Goal: Information Seeking & Learning: Learn about a topic

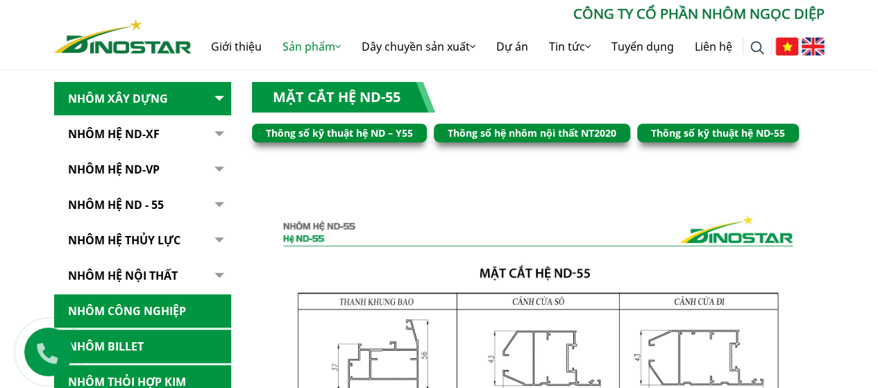
scroll to position [208, 0]
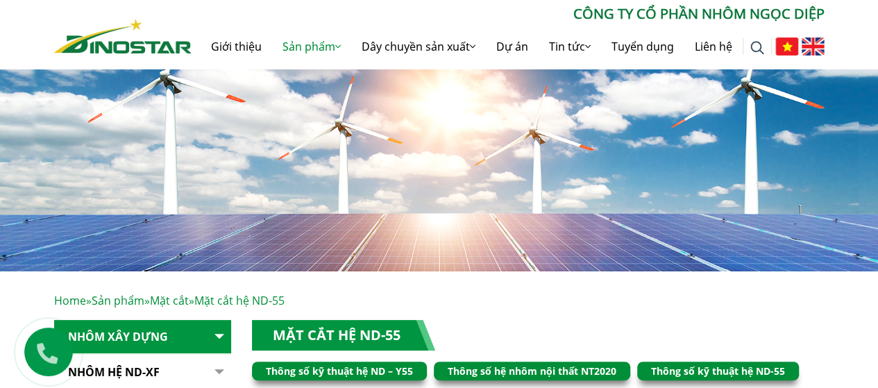
scroll to position [69, 0]
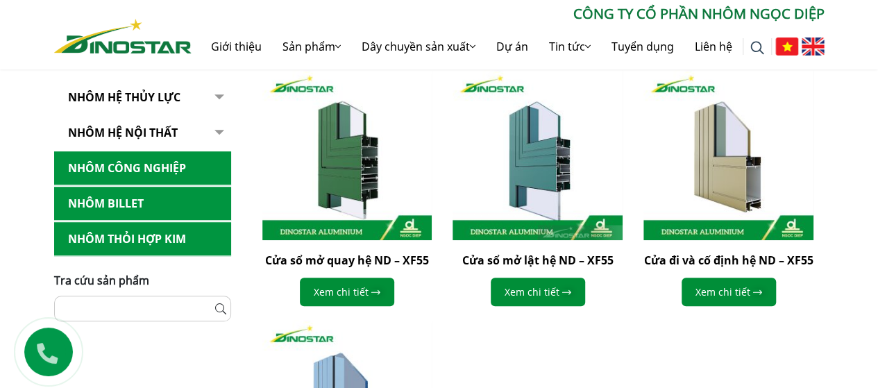
scroll to position [416, 0]
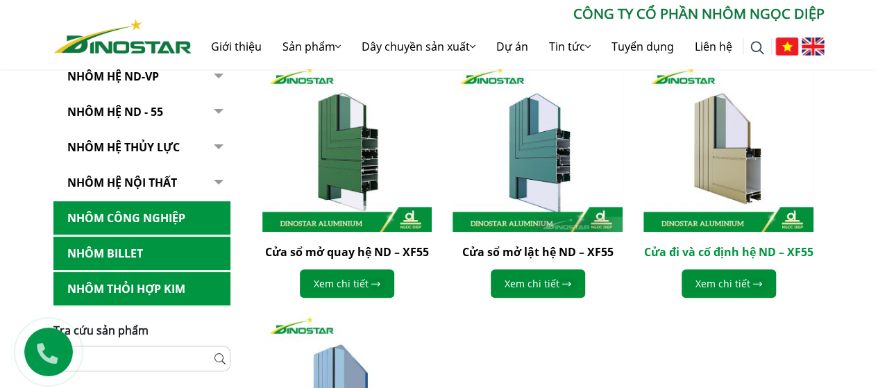
click at [719, 253] on link "Cửa đi và cố định hệ ND – XF55" at bounding box center [728, 251] width 169 height 15
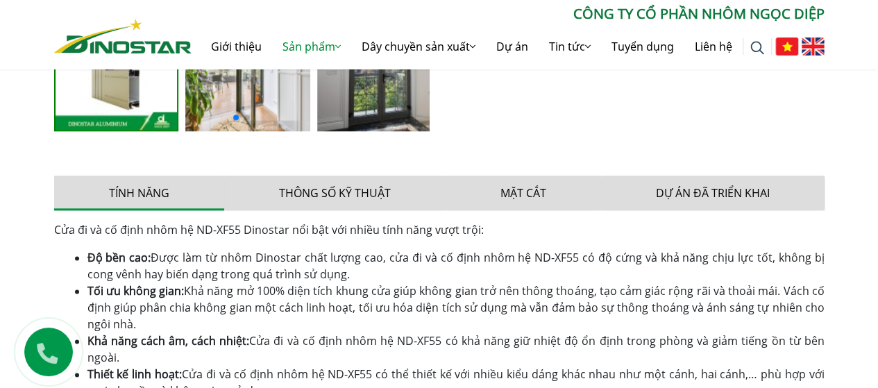
scroll to position [625, 0]
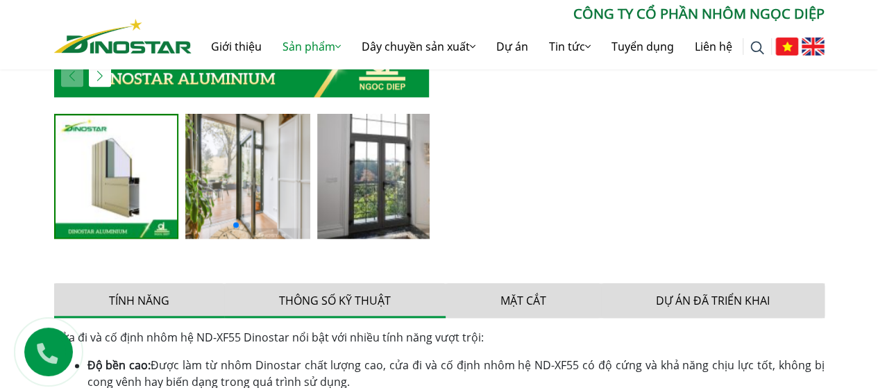
click at [326, 303] on button "Thông số kỹ thuật" at bounding box center [334, 300] width 221 height 35
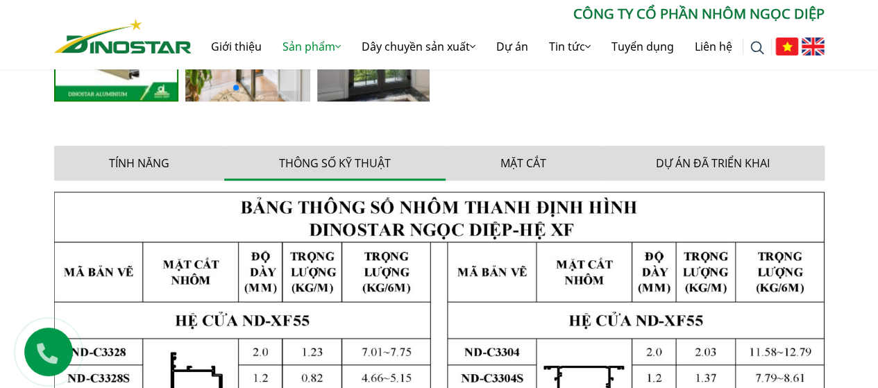
scroll to position [658, 0]
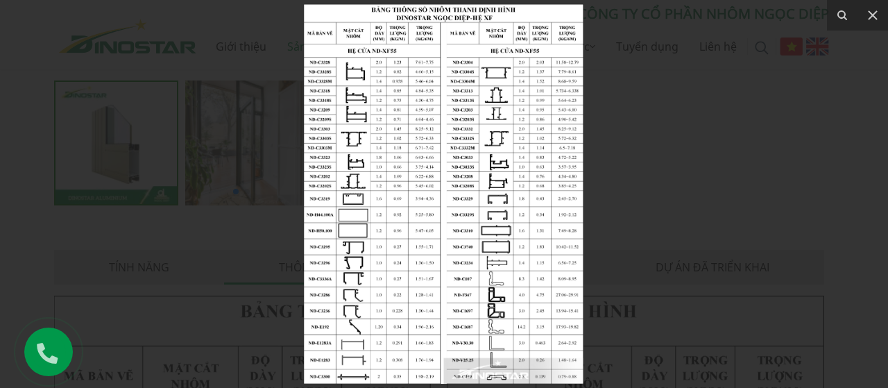
click at [478, 198] on img at bounding box center [444, 194] width 280 height 380
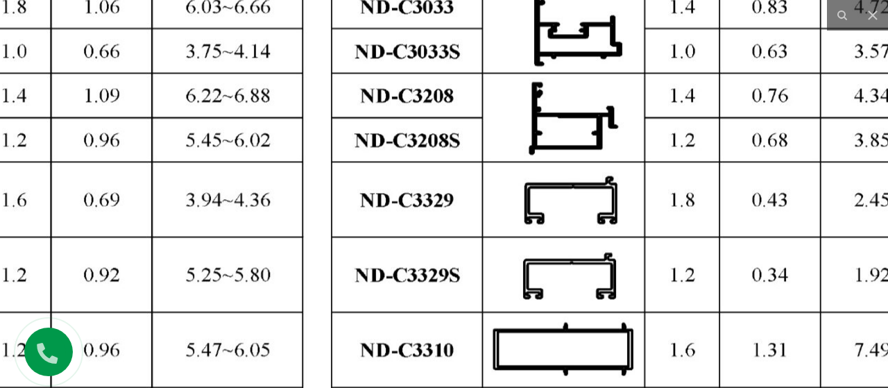
click at [472, 201] on img at bounding box center [317, 177] width 1309 height 1777
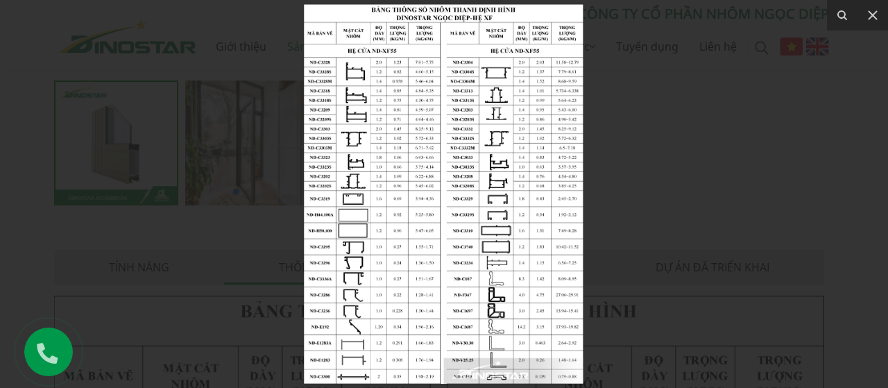
click at [482, 120] on img at bounding box center [444, 194] width 280 height 380
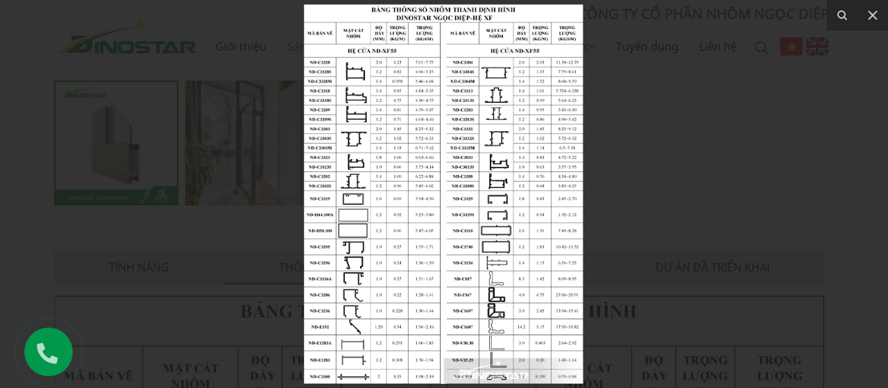
click at [500, 213] on img at bounding box center [444, 194] width 280 height 380
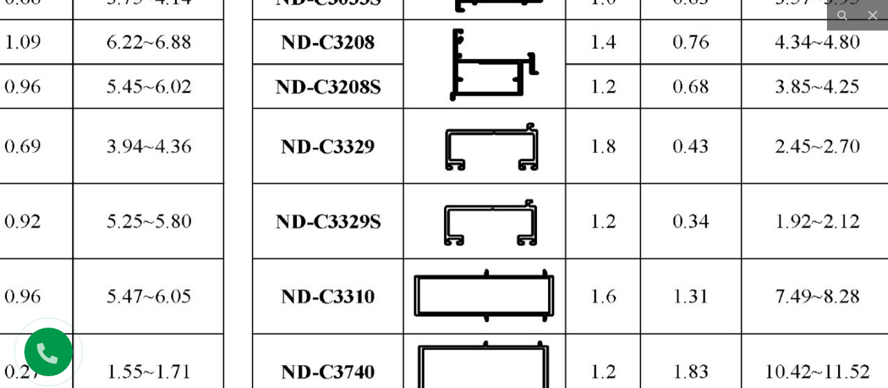
click at [489, 188] on img at bounding box center [238, 124] width 1309 height 1777
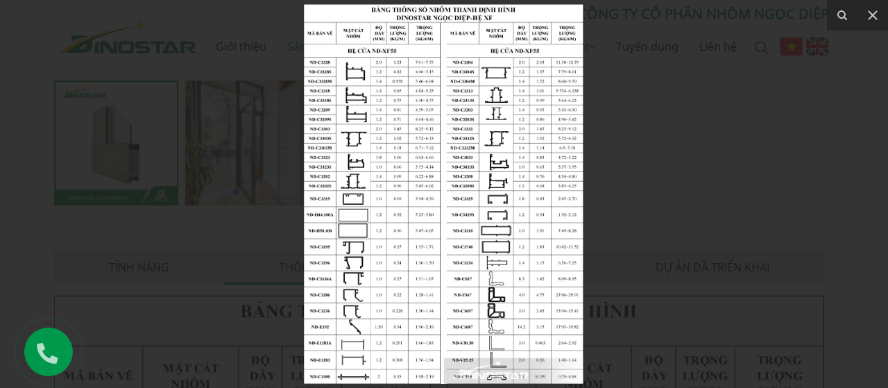
click at [495, 246] on img at bounding box center [444, 194] width 280 height 380
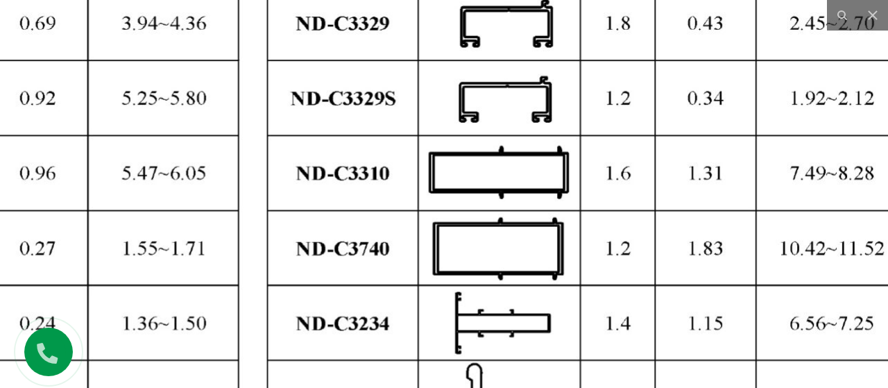
click at [491, 246] on img at bounding box center [254, 2] width 1309 height 1777
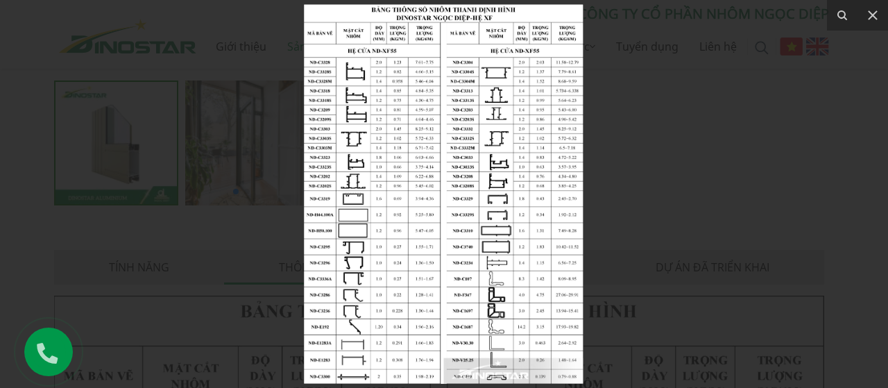
click at [542, 22] on img at bounding box center [444, 194] width 280 height 380
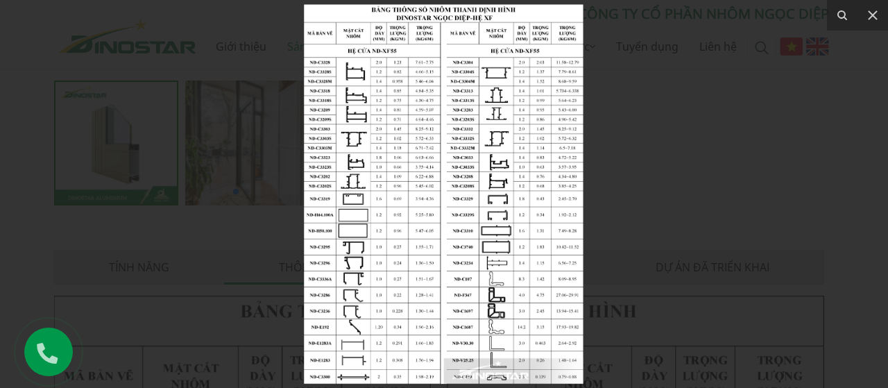
click at [675, 204] on div at bounding box center [444, 194] width 888 height 388
click at [518, 198] on img at bounding box center [444, 194] width 280 height 380
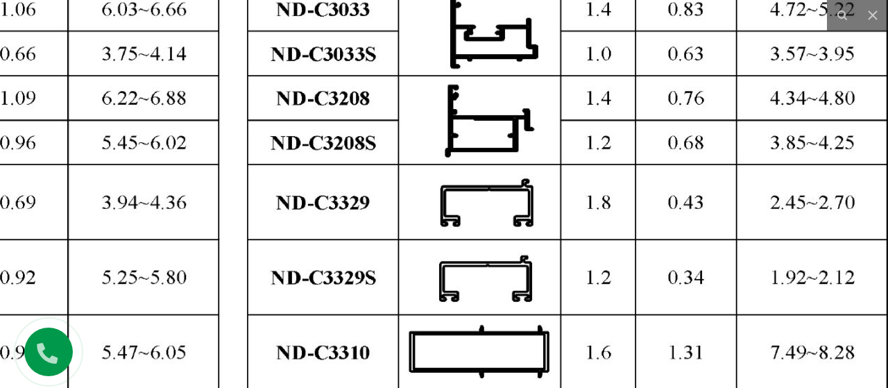
click at [514, 189] on img at bounding box center [233, 180] width 1309 height 1777
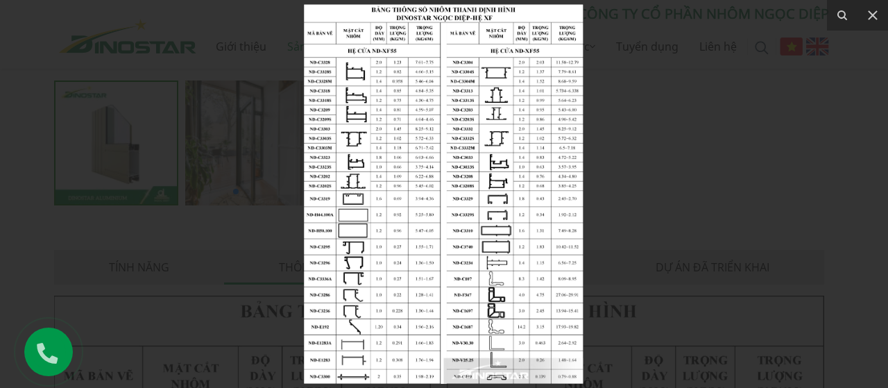
drag, startPoint x: 510, startPoint y: 147, endPoint x: 492, endPoint y: 147, distance: 18.0
click at [489, 170] on img at bounding box center [444, 194] width 280 height 380
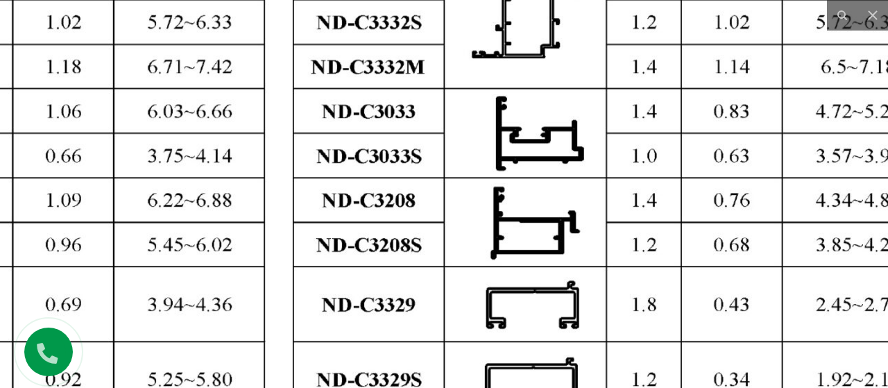
click at [489, 170] on img at bounding box center [279, 282] width 1309 height 1777
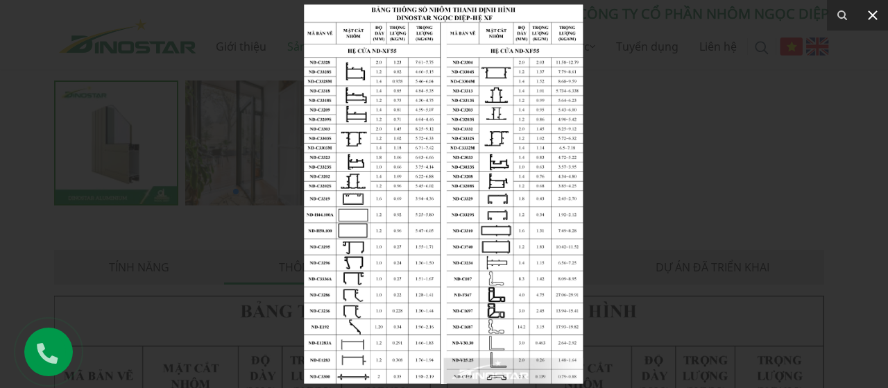
click at [877, 15] on icon at bounding box center [873, 15] width 17 height 17
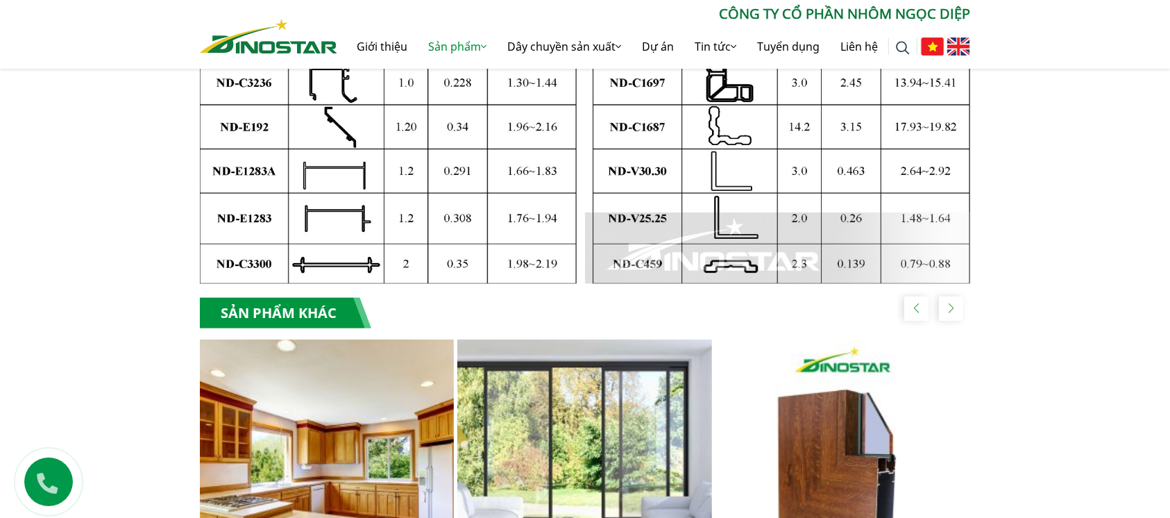
scroll to position [1850, 0]
